Goal: Task Accomplishment & Management: Manage account settings

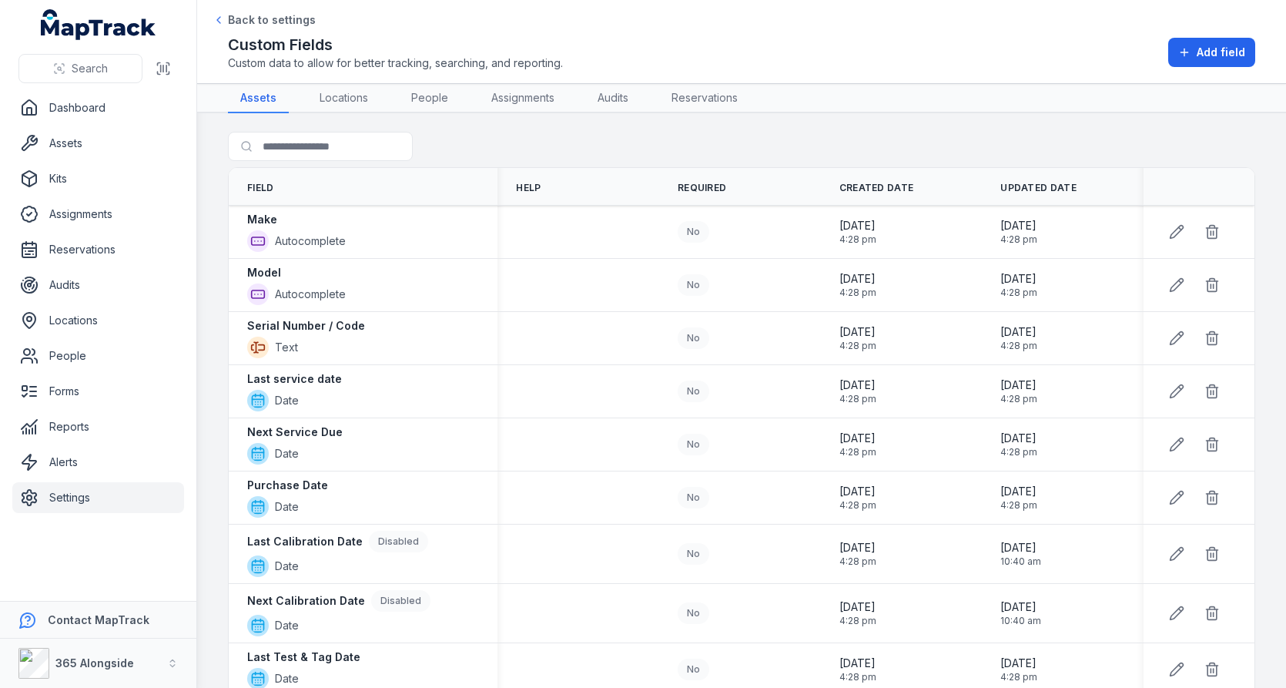
click at [121, 502] on link "Settings" at bounding box center [98, 497] width 172 height 31
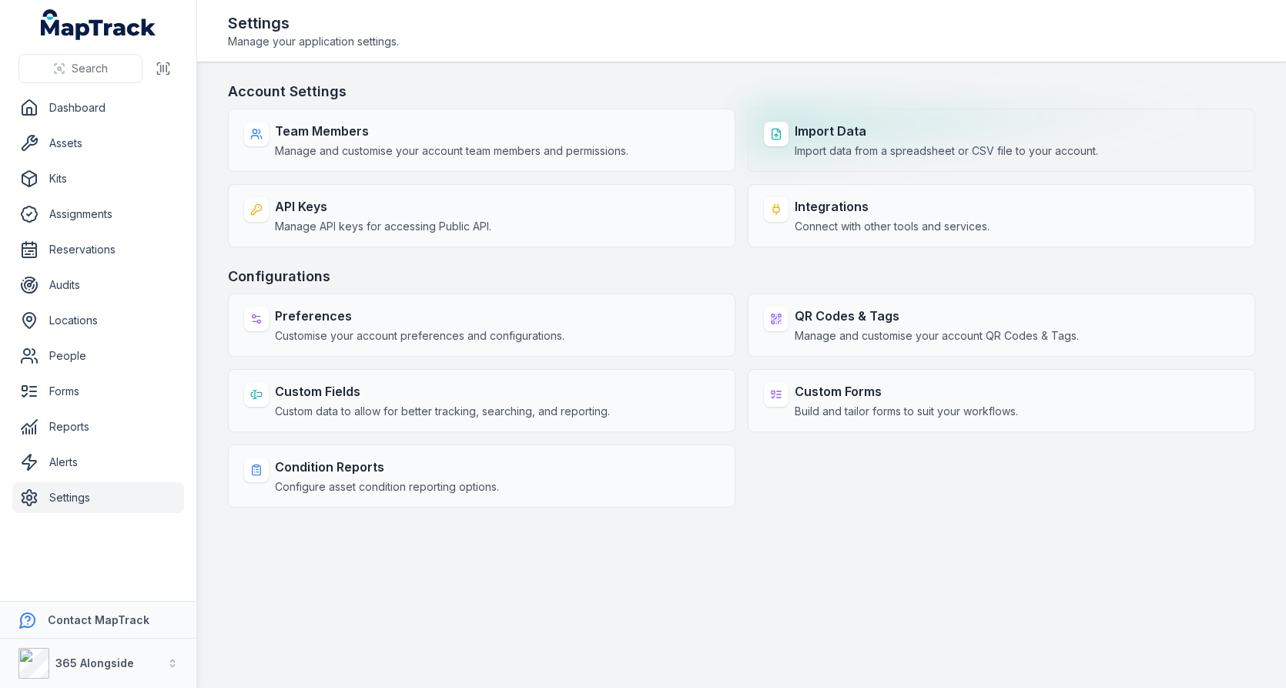
click at [871, 146] on span "Import data from a spreadsheet or CSV file to your account." at bounding box center [946, 150] width 303 height 15
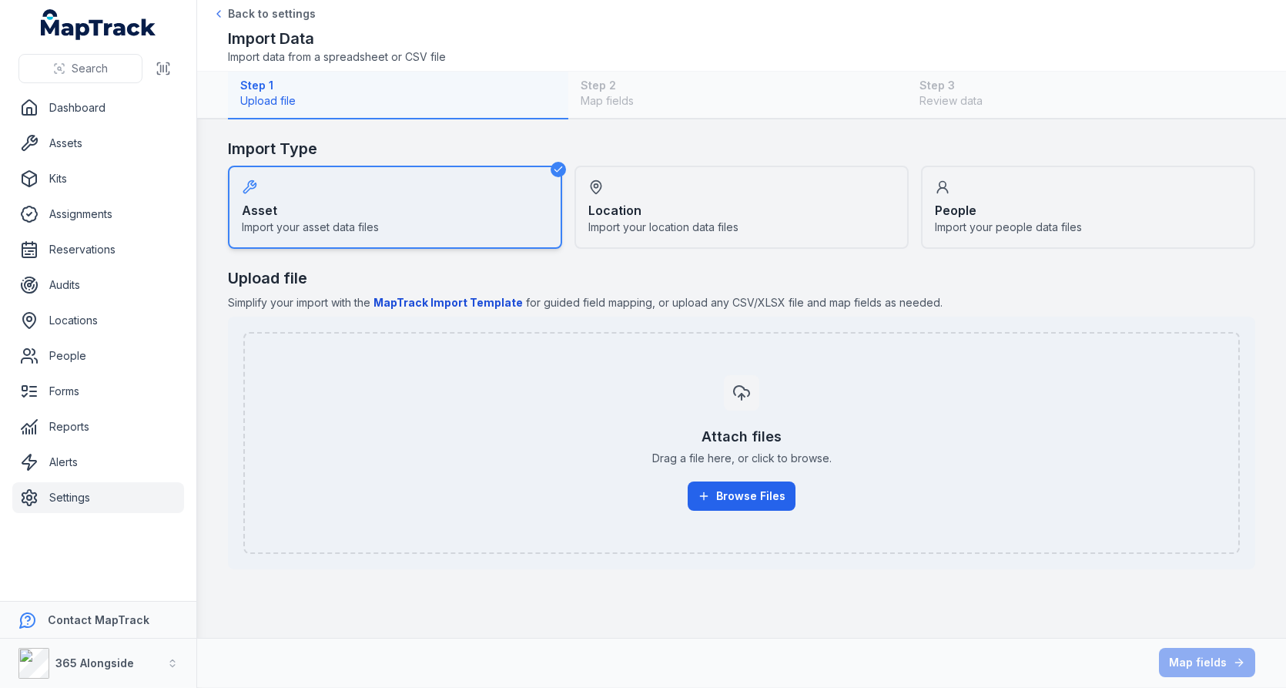
click at [407, 221] on div "Asset Import your asset data files" at bounding box center [395, 207] width 334 height 83
click at [648, 194] on div "Location Import your location data files" at bounding box center [741, 207] width 334 height 83
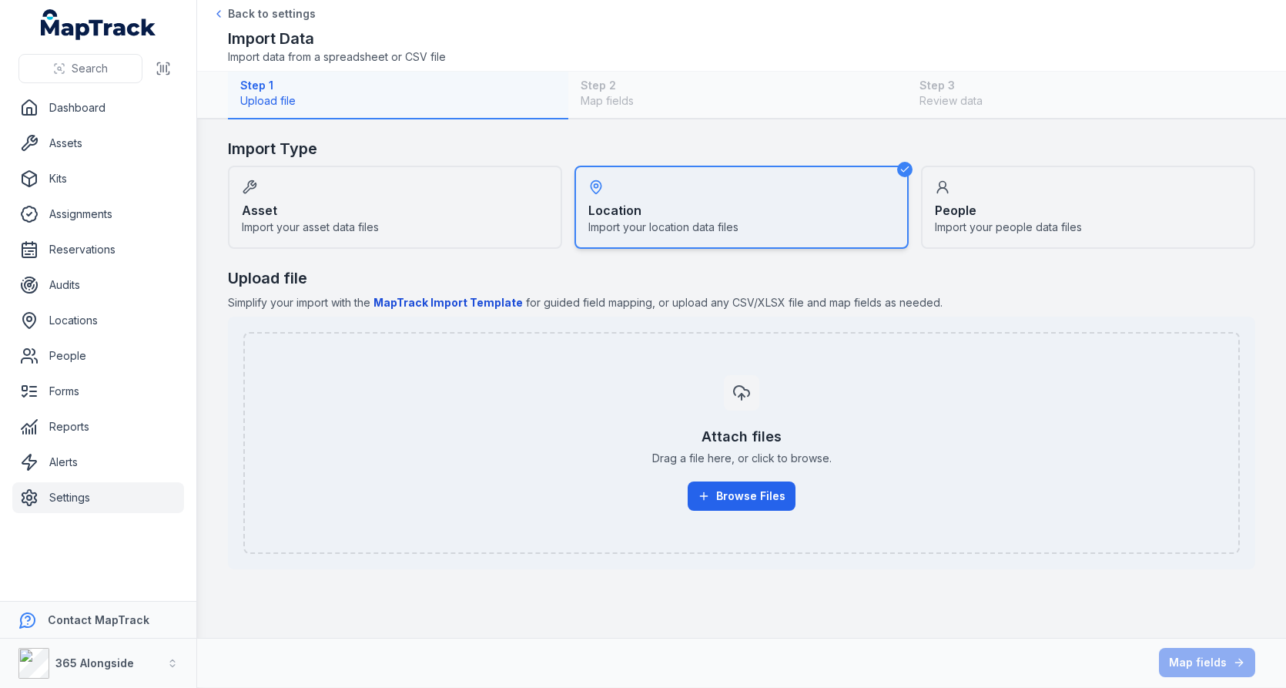
click at [940, 203] on strong "People" at bounding box center [956, 210] width 42 height 18
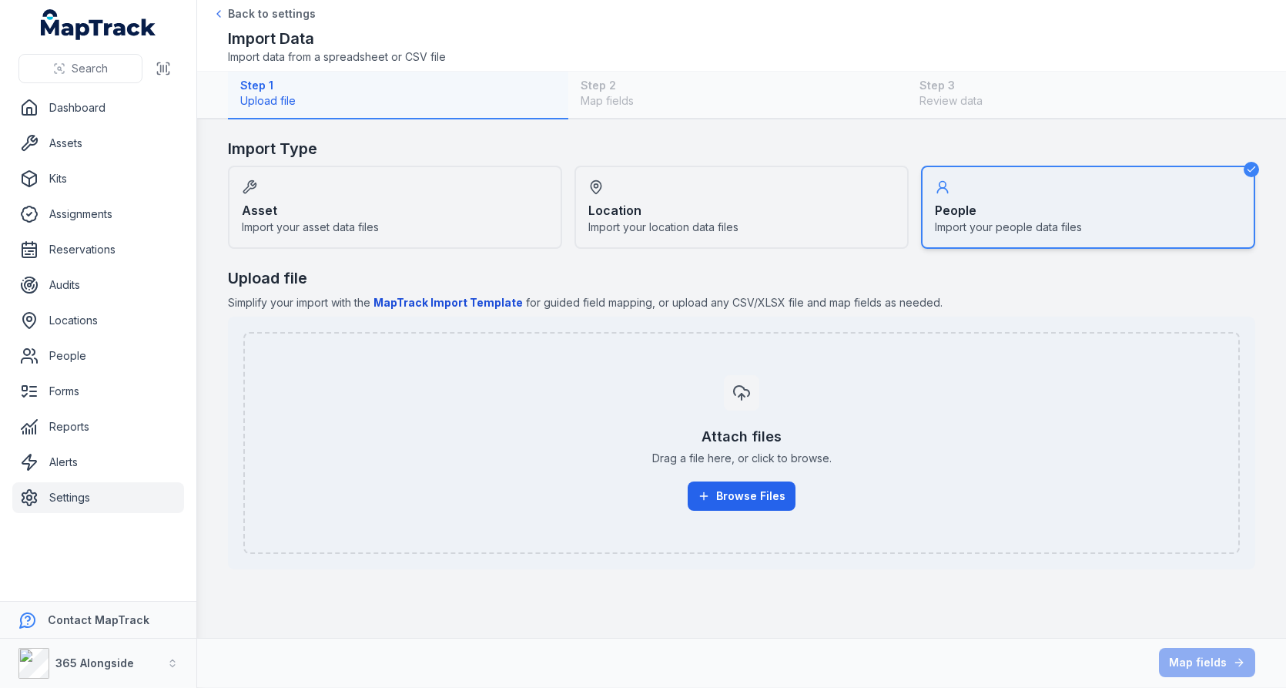
click at [374, 201] on div "Asset Import your asset data files" at bounding box center [395, 207] width 334 height 83
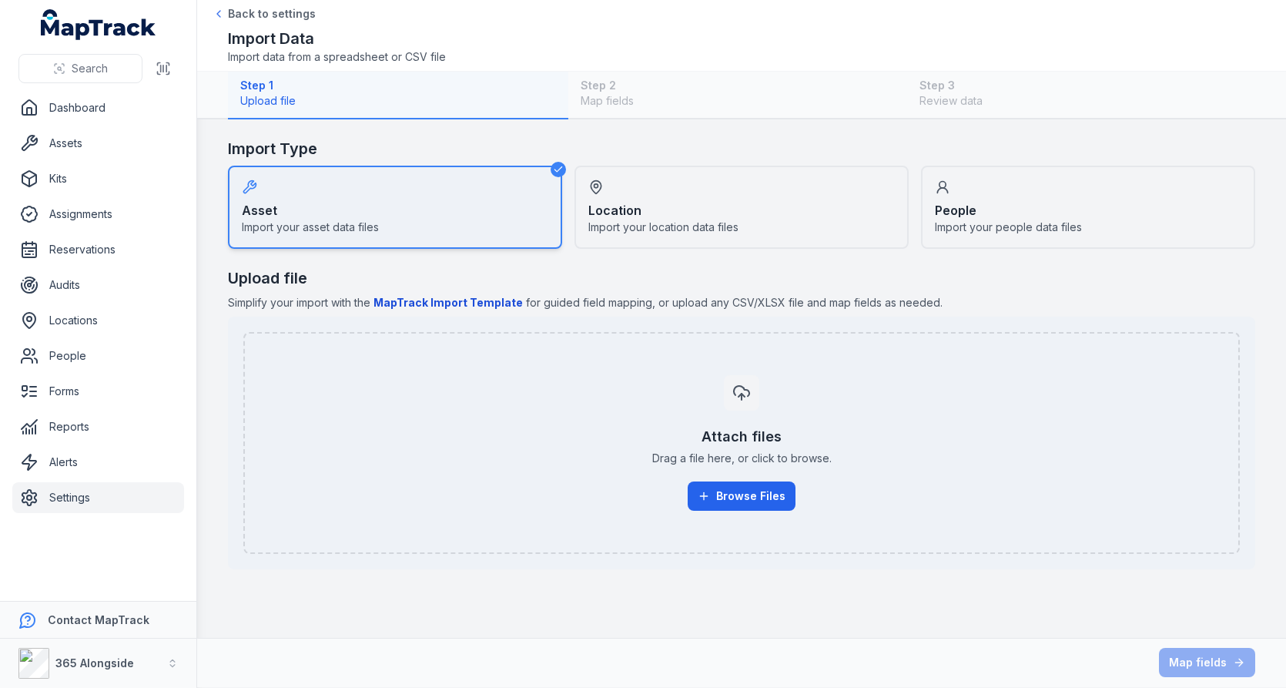
click at [641, 133] on main "Import Type Asset Import your asset data files Location Import your location da…" at bounding box center [741, 378] width 1089 height 518
click at [91, 380] on link "Forms" at bounding box center [98, 391] width 172 height 31
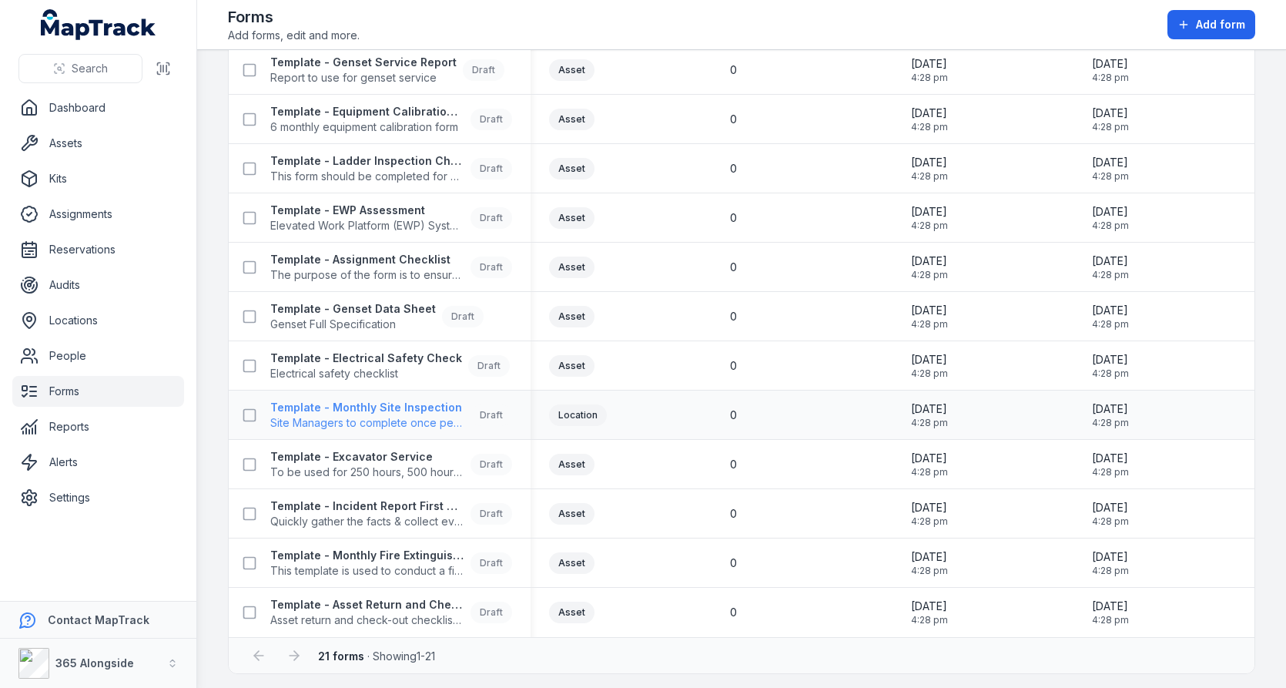
scroll to position [193, 0]
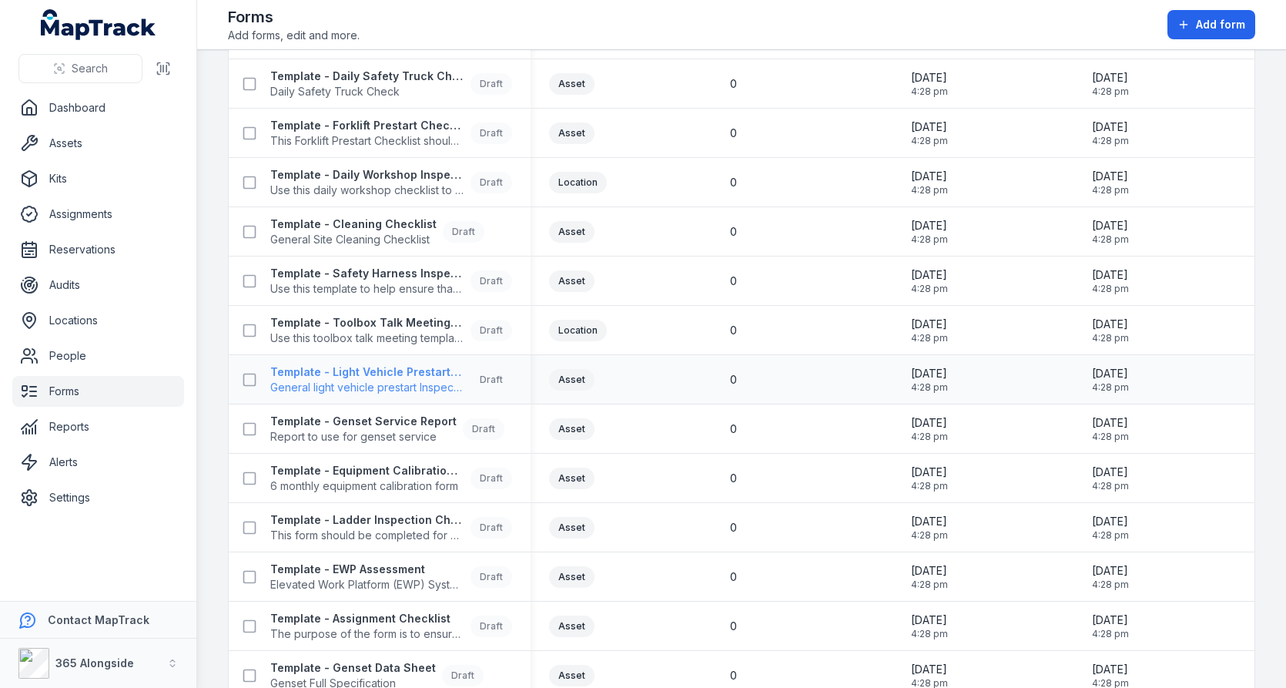
click at [428, 380] on span "General light vehicle prestart Inspection form" at bounding box center [367, 387] width 194 height 15
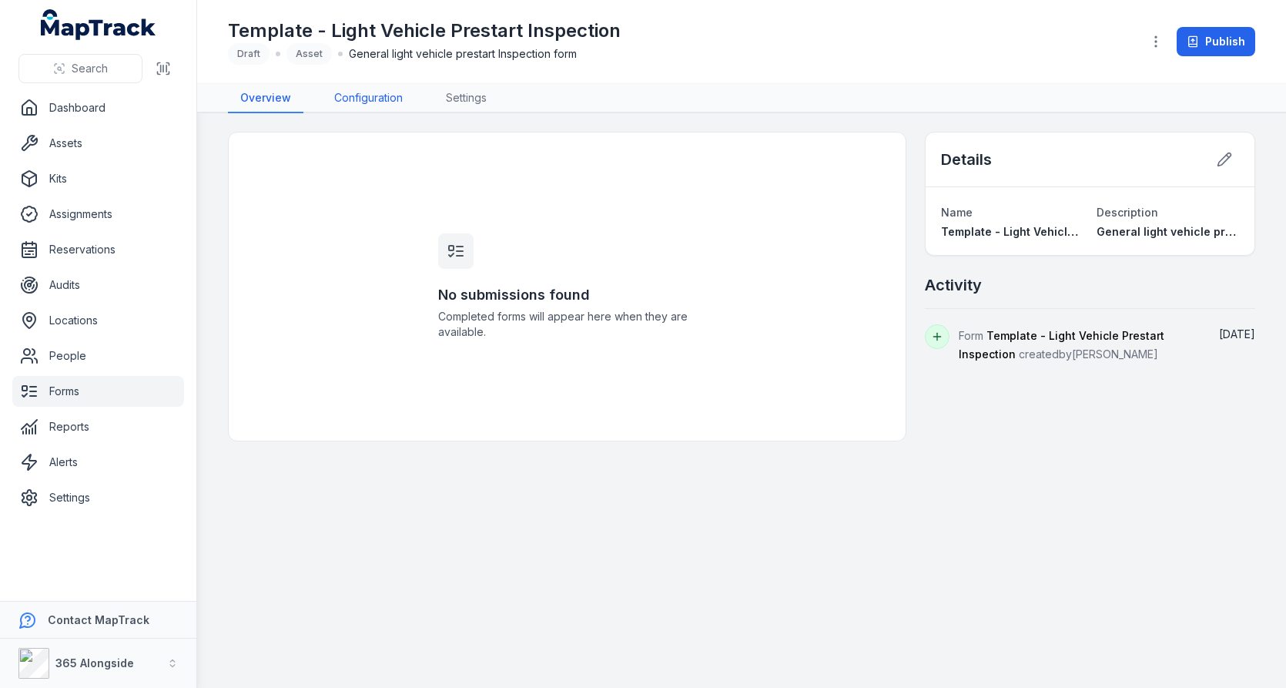
click at [394, 92] on link "Configuration" at bounding box center [368, 98] width 93 height 29
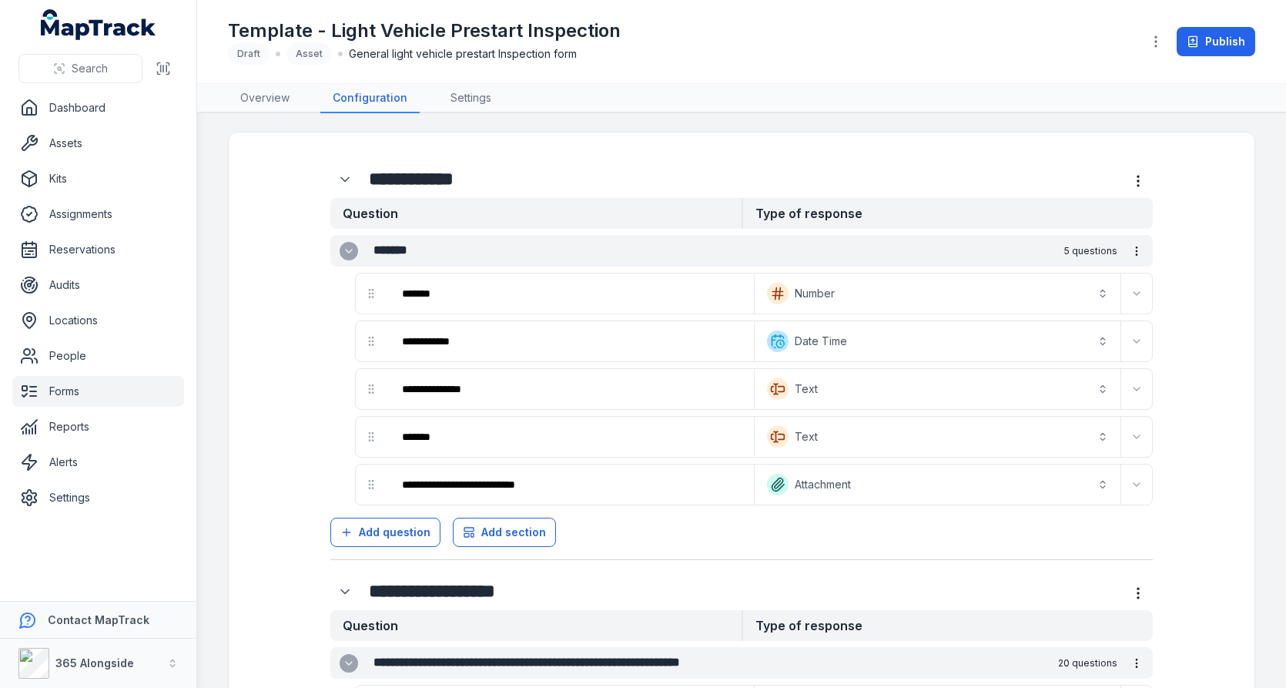
click at [394, 27] on h1 "Template - Light Vehicle Prestart Inspection" at bounding box center [424, 30] width 393 height 25
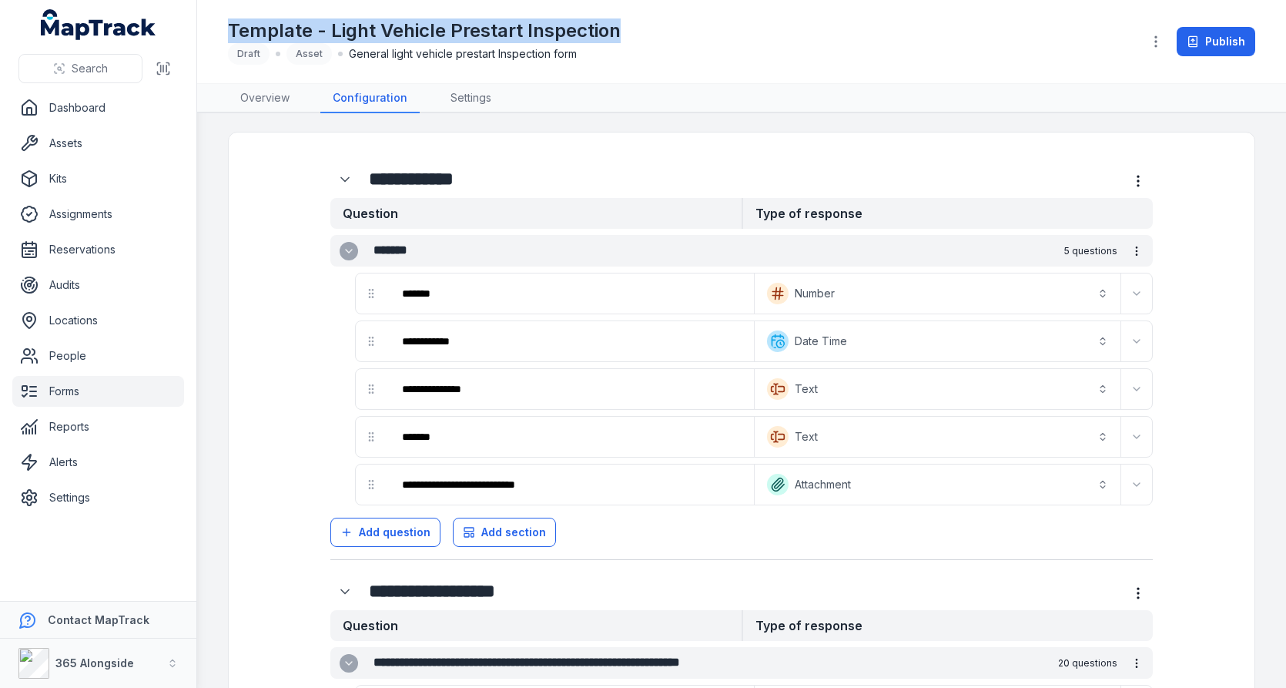
click at [394, 27] on h1 "Template - Light Vehicle Prestart Inspection" at bounding box center [424, 30] width 393 height 25
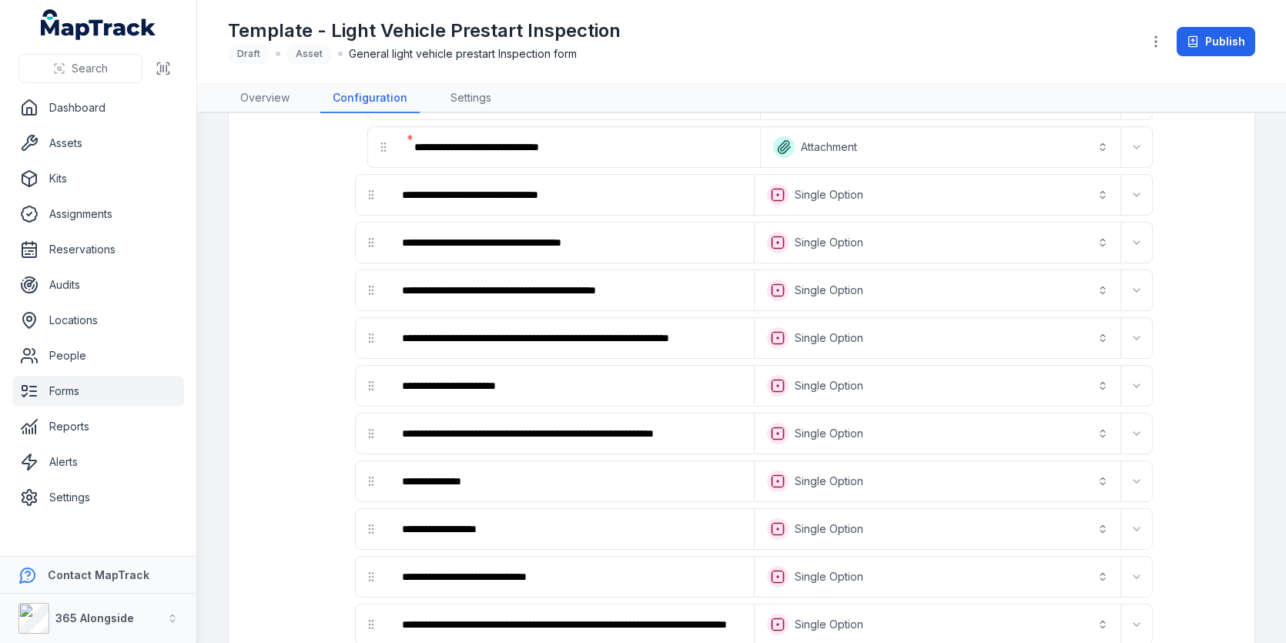
scroll to position [810, 0]
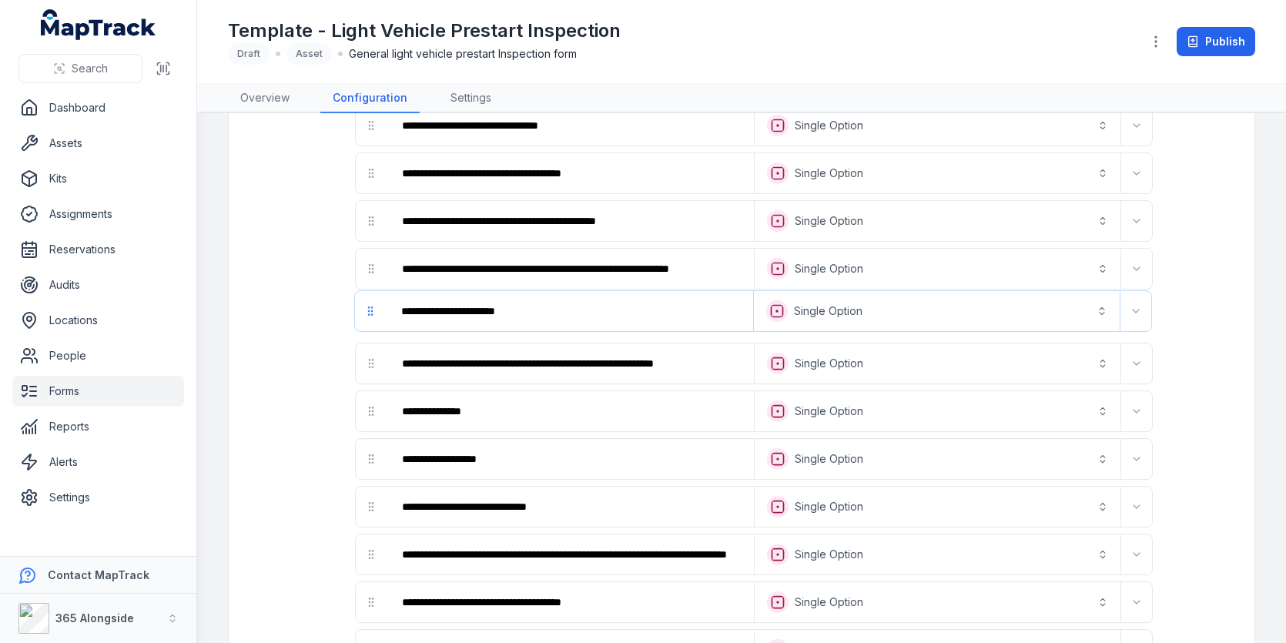
drag, startPoint x: 370, startPoint y: 302, endPoint x: 370, endPoint y: 314, distance: 12.3
click at [538, 300] on input "**********" at bounding box center [570, 317] width 361 height 34
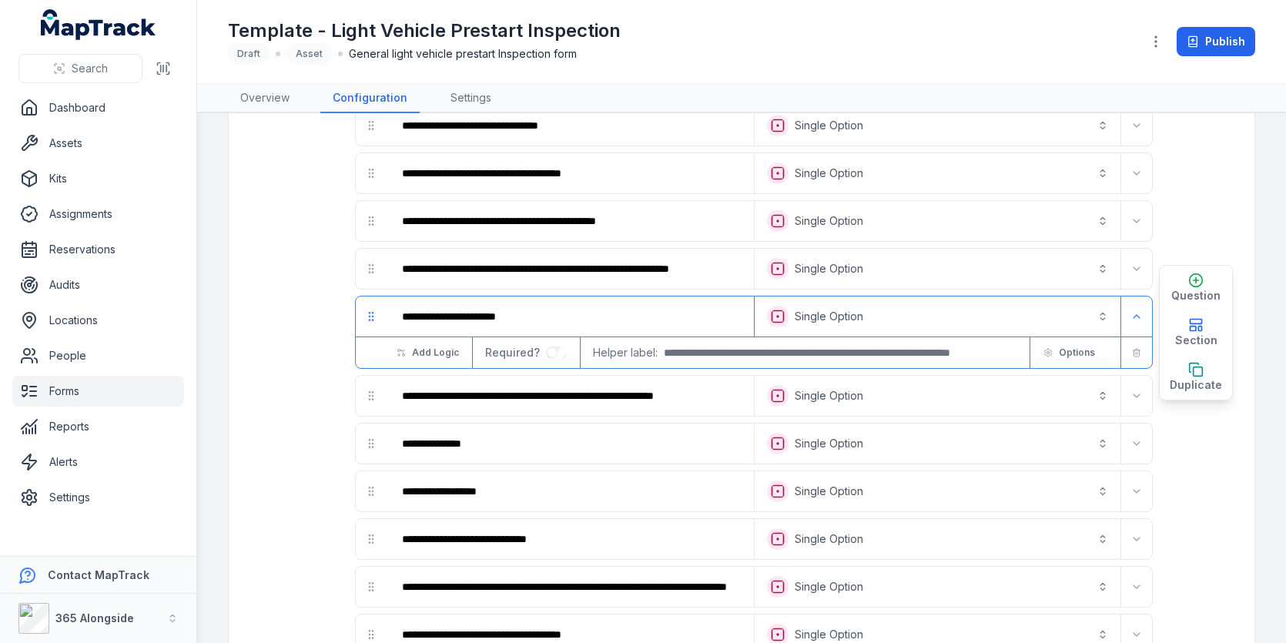
click at [1010, 300] on button "**********" at bounding box center [938, 317] width 360 height 34
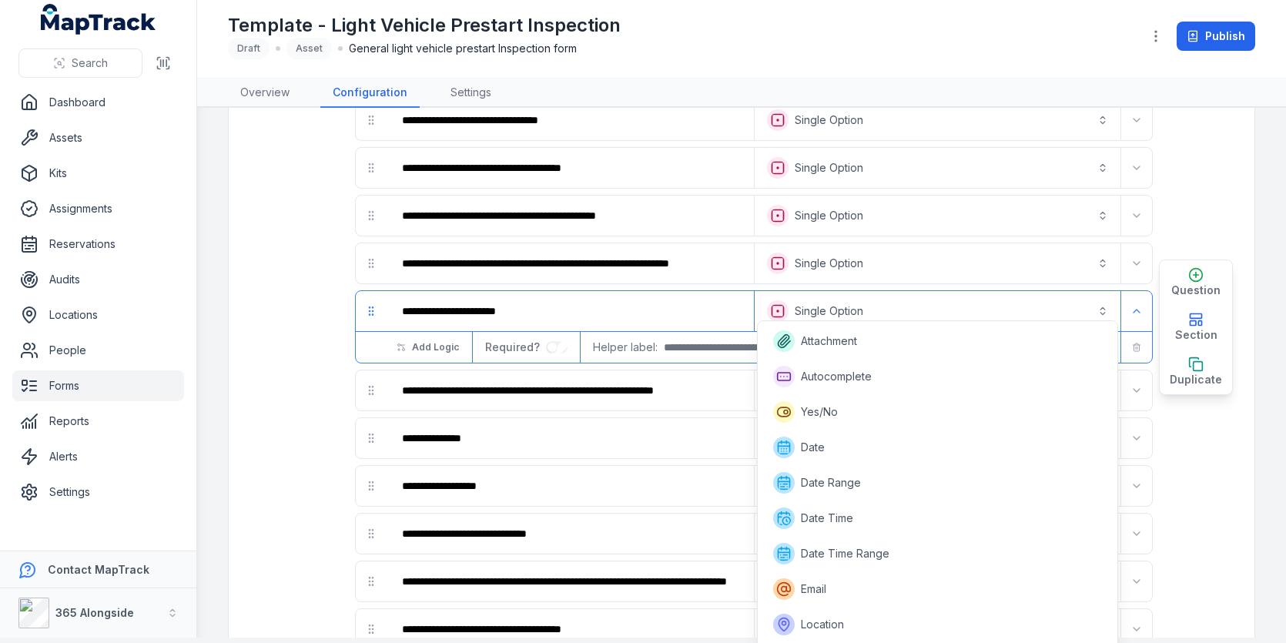
scroll to position [139, 0]
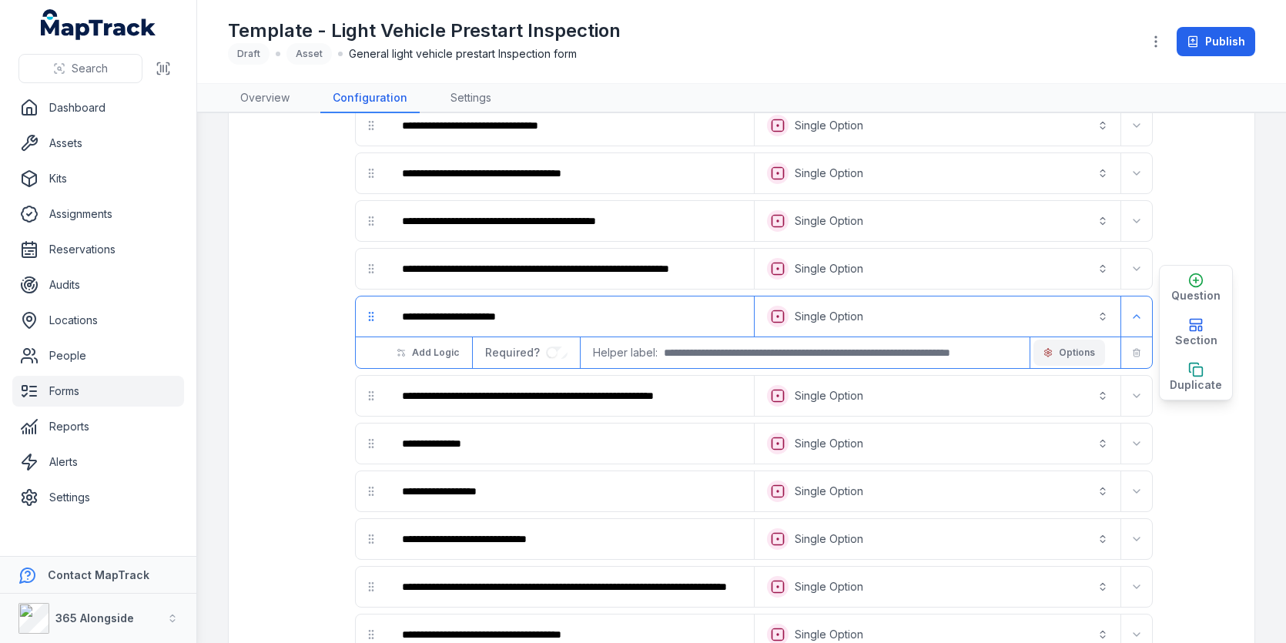
click at [1076, 340] on button "Options" at bounding box center [1069, 353] width 72 height 26
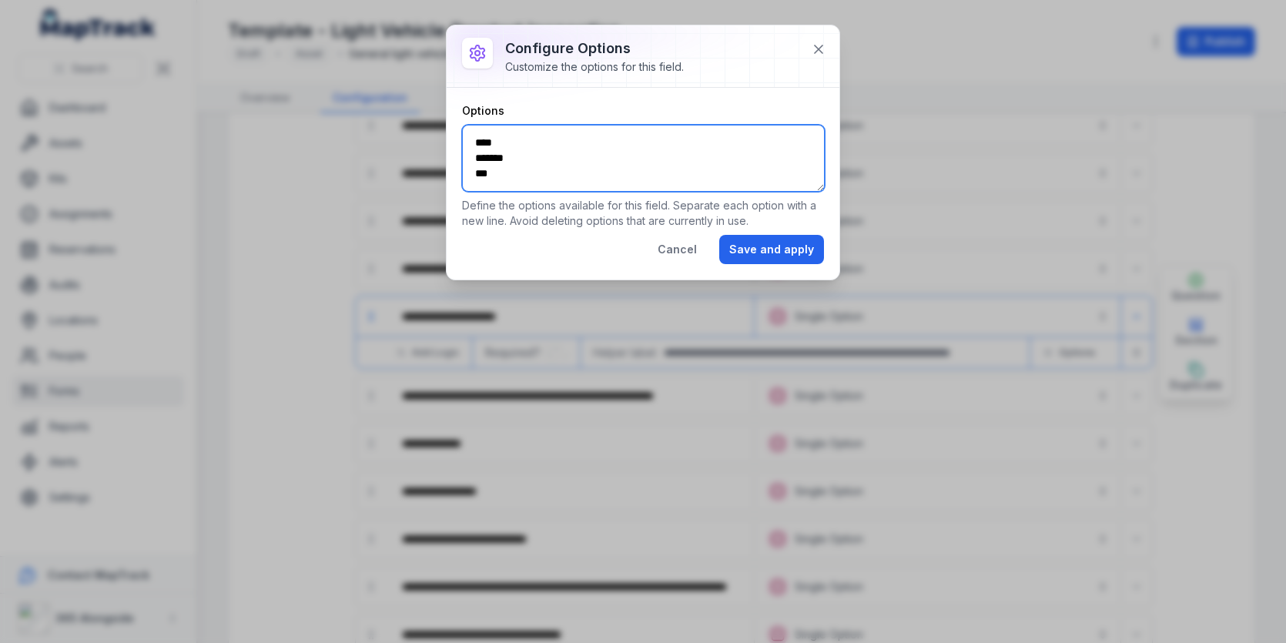
drag, startPoint x: 620, startPoint y: 167, endPoint x: 484, endPoint y: 109, distance: 147.3
click at [484, 109] on div "Options **** ******* *** Define the options available for this field. Separate …" at bounding box center [643, 166] width 362 height 126
click at [596, 165] on textarea "**** ******* ***" at bounding box center [643, 158] width 363 height 67
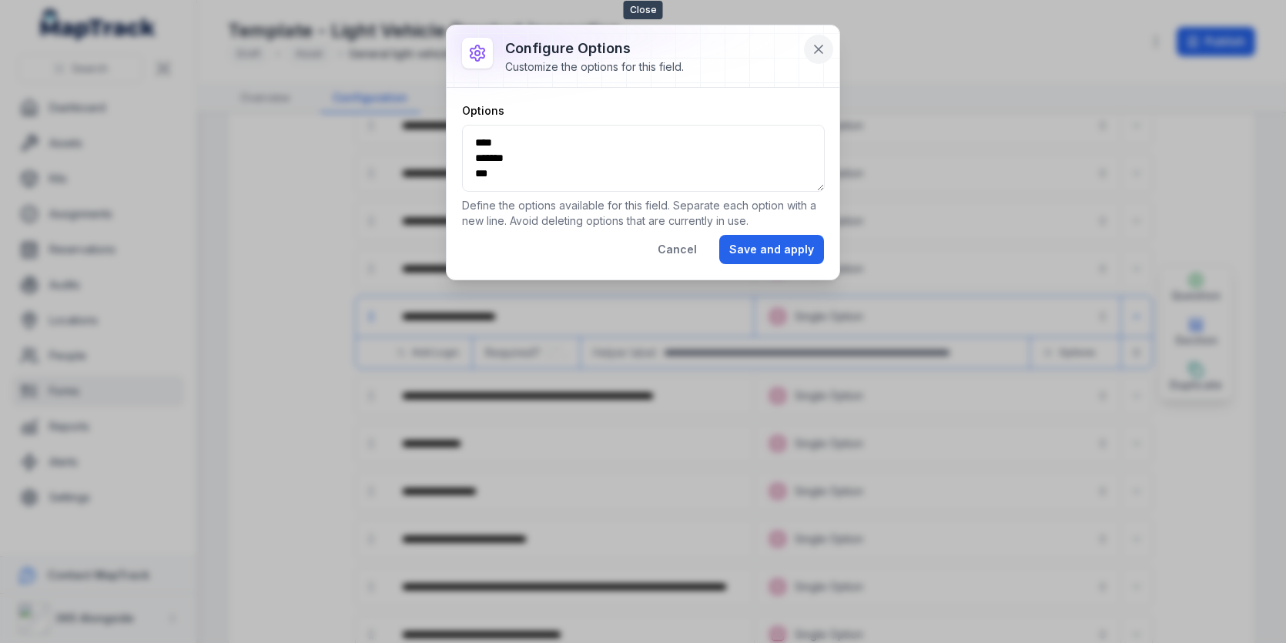
click at [818, 42] on icon at bounding box center [818, 49] width 15 height 15
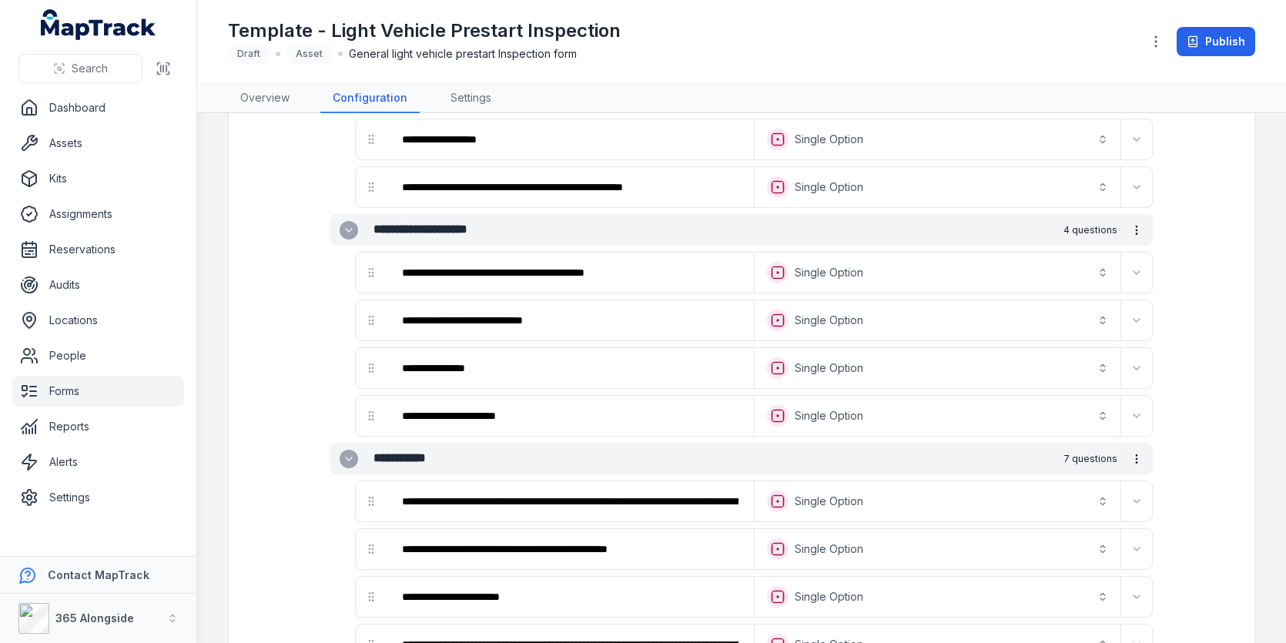
scroll to position [2204, 0]
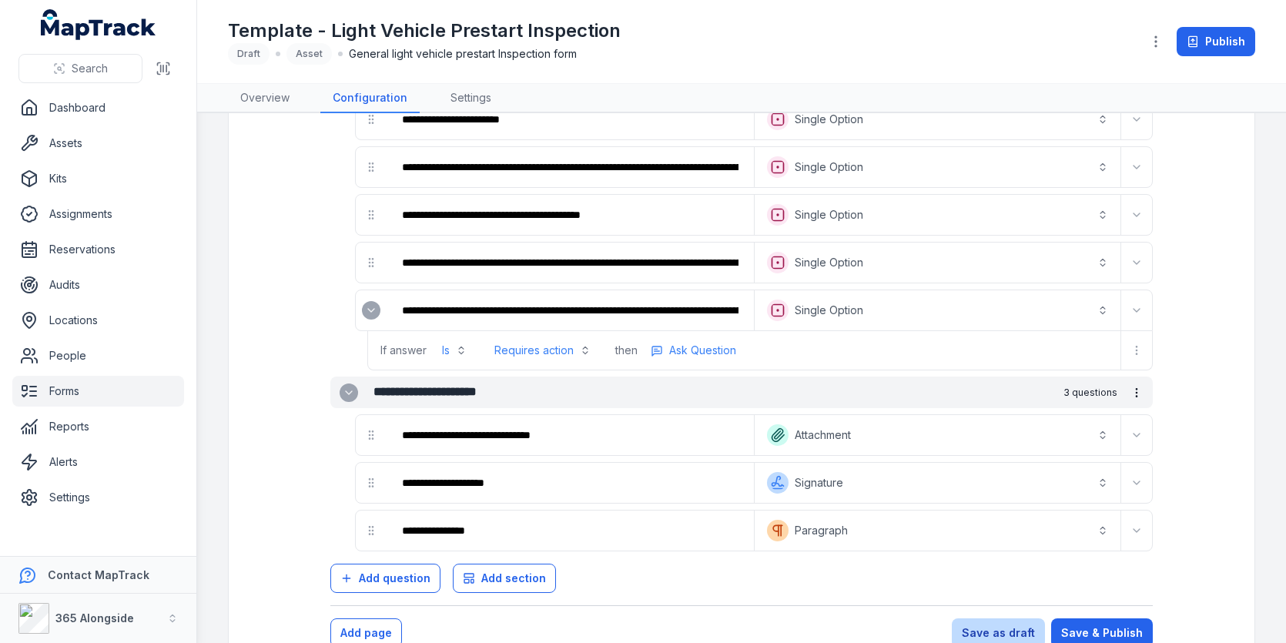
click at [1028, 618] on button "Save as draft" at bounding box center [998, 632] width 93 height 29
